Goal: Transaction & Acquisition: Purchase product/service

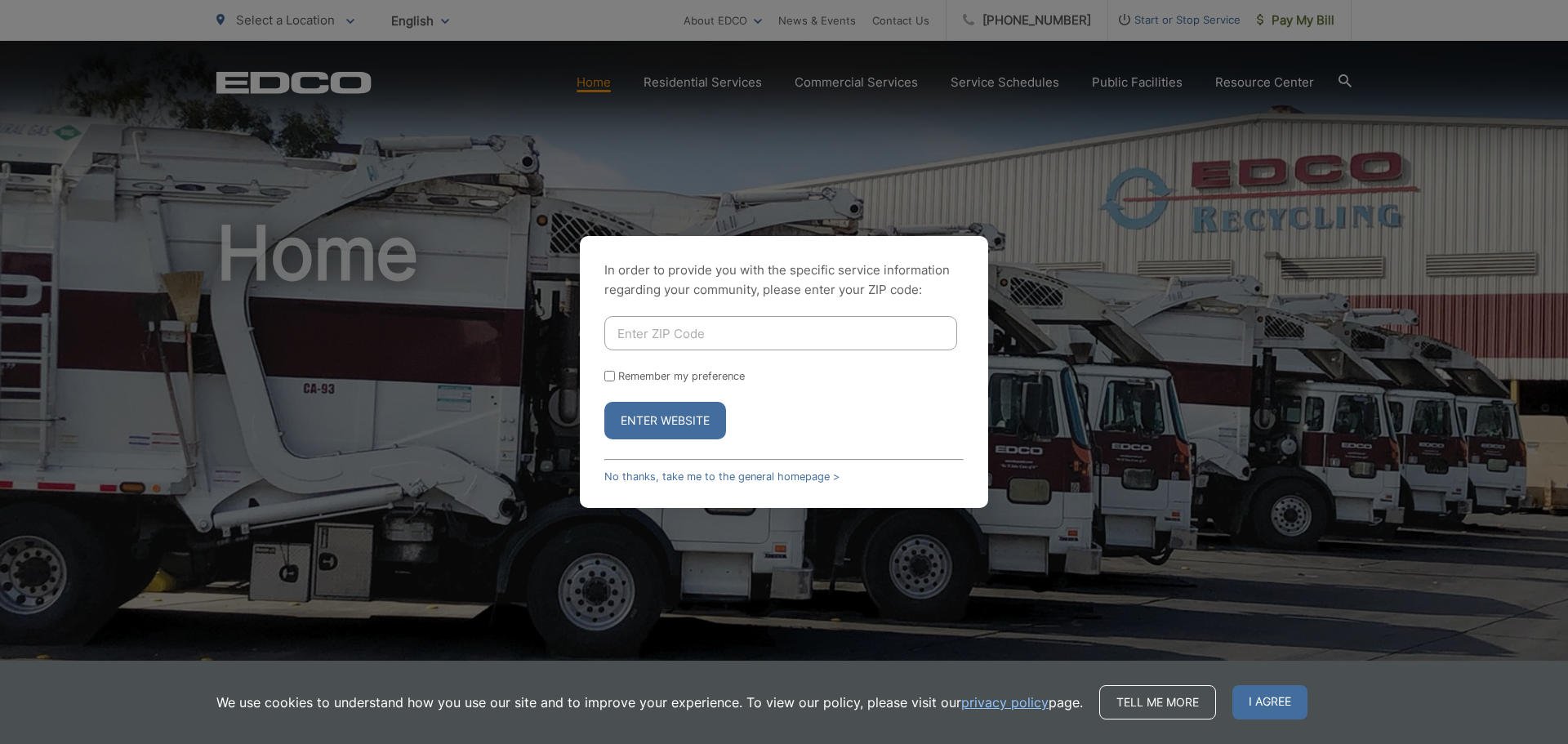
click at [1280, 24] on div "In order to provide you with the specific service information regarding your co…" at bounding box center [784, 372] width 1568 height 744
click at [728, 474] on link "No thanks, take me to the general homepage >" at bounding box center [722, 476] width 235 height 12
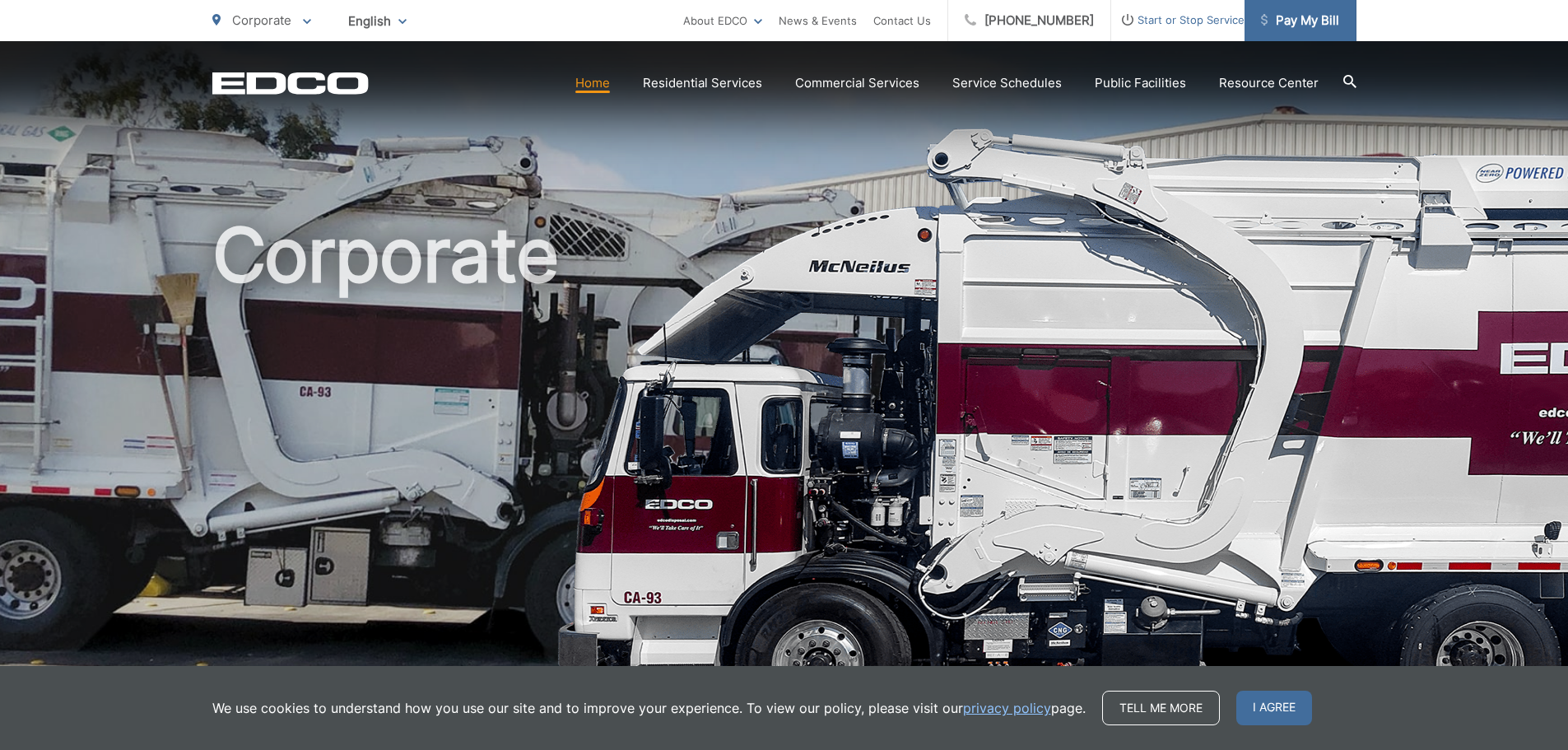
click at [1289, 24] on span "Pay My Bill" at bounding box center [1299, 21] width 78 height 20
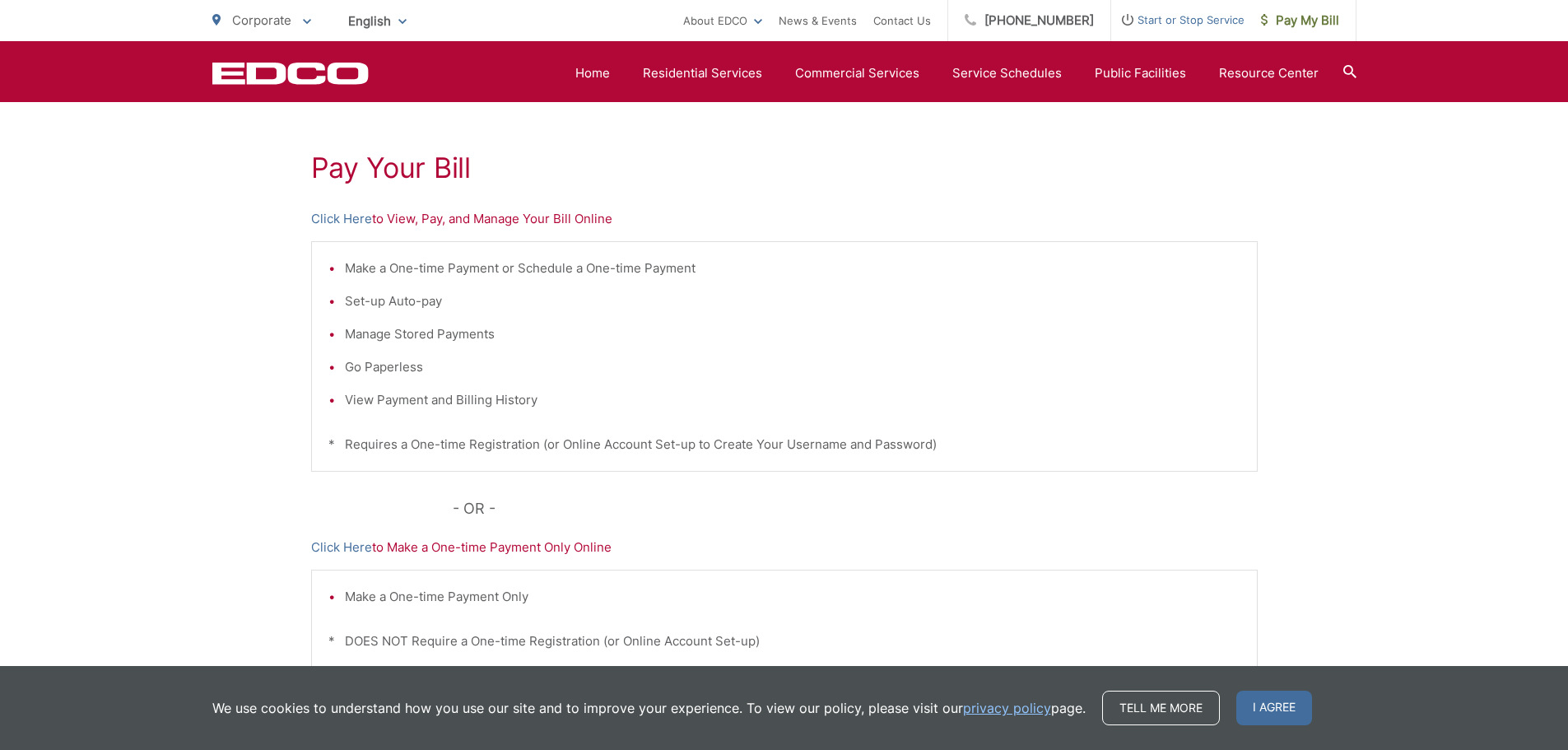
scroll to position [247, 0]
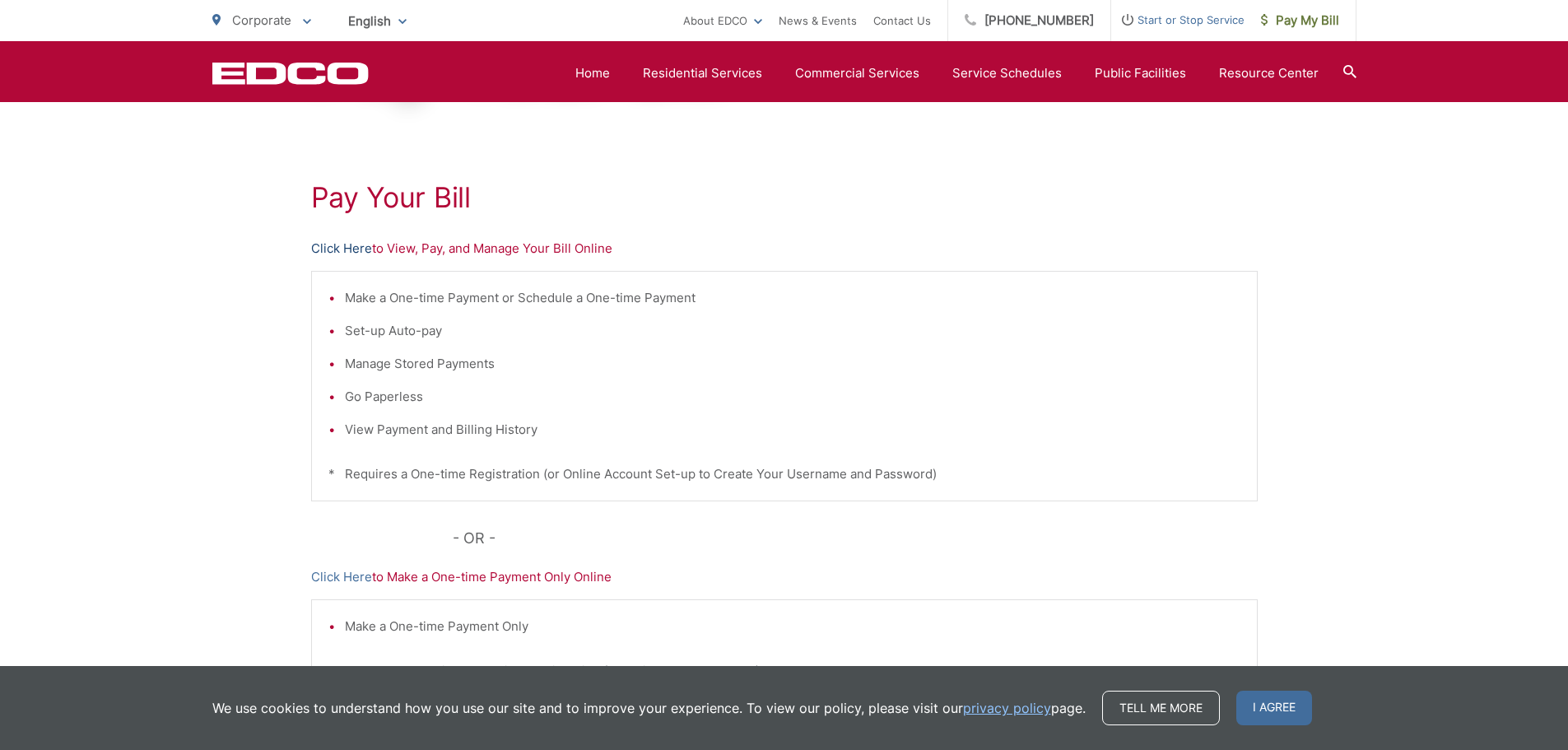
click at [348, 241] on link "Click Here" at bounding box center [341, 249] width 61 height 20
